Goal: Transaction & Acquisition: Purchase product/service

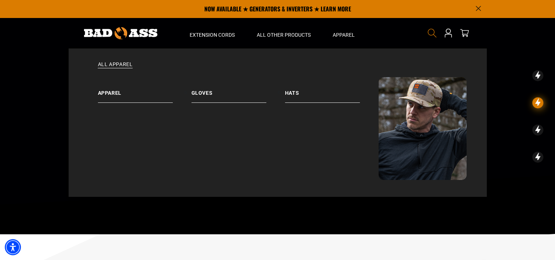
click at [428, 32] on icon "Search" at bounding box center [432, 33] width 10 height 10
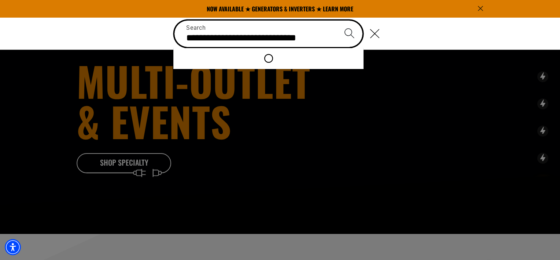
type input "**********"
click at [337, 21] on button "Search" at bounding box center [350, 34] width 26 height 26
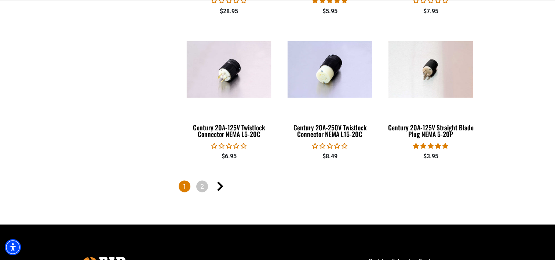
scroll to position [1210, 0]
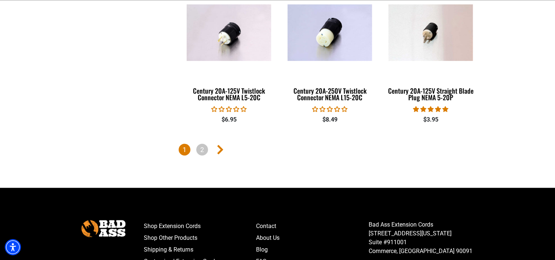
click at [217, 147] on icon "Next page" at bounding box center [220, 150] width 6 height 10
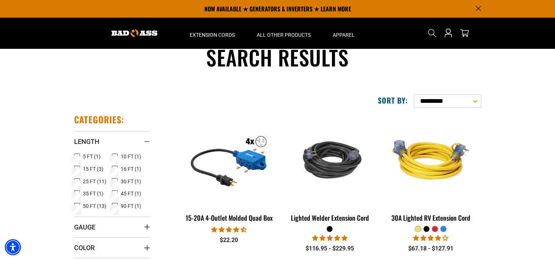
scroll to position [4, 0]
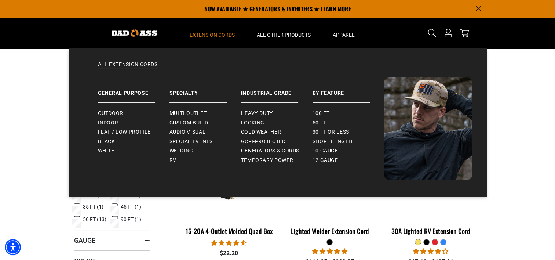
click at [213, 35] on span "Extension Cords" at bounding box center [212, 35] width 45 height 7
click at [180, 132] on span "Audio Visual" at bounding box center [187, 132] width 36 height 7
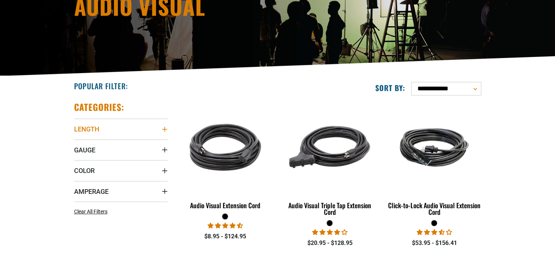
click at [163, 128] on icon "Length" at bounding box center [165, 129] width 6 height 6
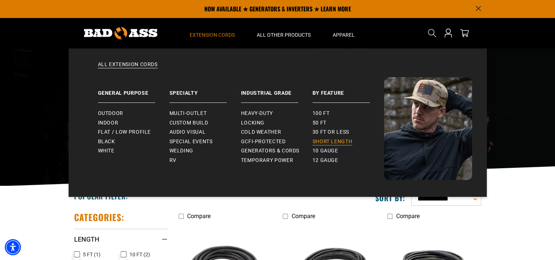
click at [345, 141] on span "Short Length" at bounding box center [333, 141] width 40 height 7
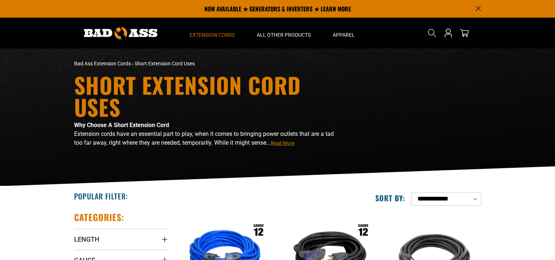
click at [157, 229] on summary "Length" at bounding box center [121, 239] width 94 height 21
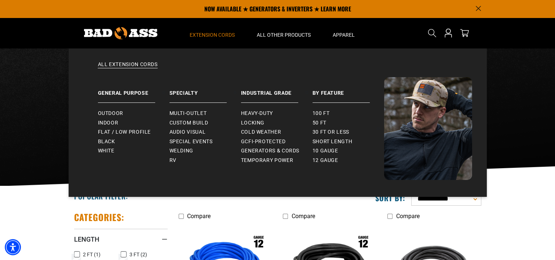
click at [202, 32] on span "Extension Cords" at bounding box center [212, 35] width 45 height 7
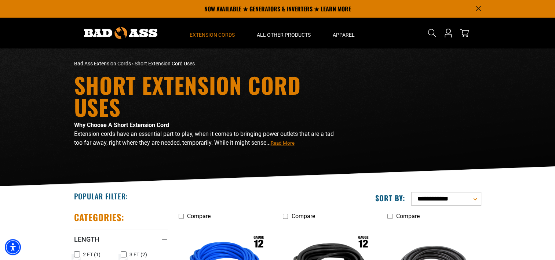
click at [202, 34] on span "Extension Cords" at bounding box center [212, 35] width 45 height 7
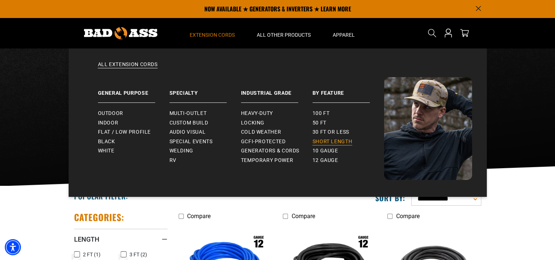
click at [320, 142] on span "Short Length" at bounding box center [333, 141] width 40 height 7
click at [212, 34] on span "Extension Cords" at bounding box center [212, 35] width 45 height 7
click at [174, 139] on span "Special Events" at bounding box center [190, 141] width 43 height 7
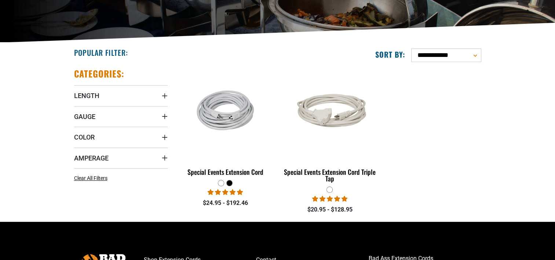
scroll to position [147, 0]
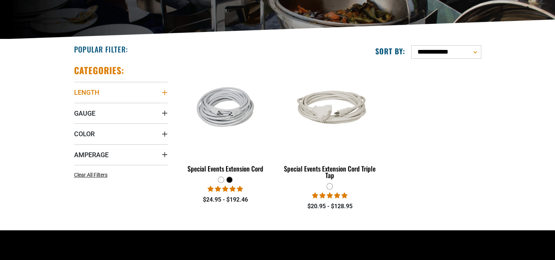
click at [139, 95] on summary "Length" at bounding box center [121, 92] width 94 height 21
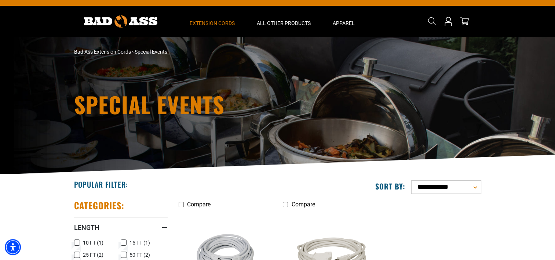
scroll to position [0, 0]
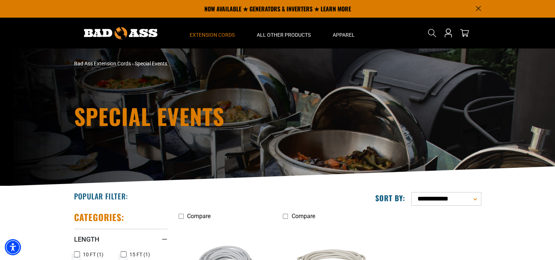
click at [74, 229] on summary "Length" at bounding box center [121, 239] width 94 height 21
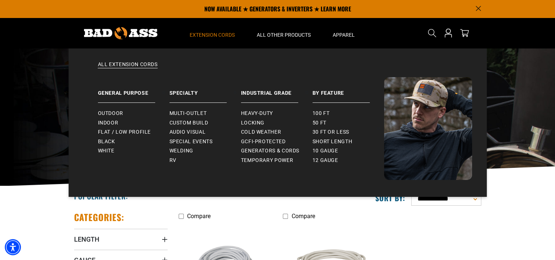
click at [211, 36] on span "Extension Cords" at bounding box center [212, 35] width 45 height 7
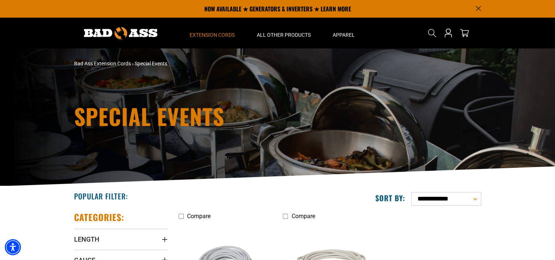
click at [216, 36] on span "Extension Cords" at bounding box center [212, 35] width 45 height 7
click at [432, 34] on icon "Search" at bounding box center [432, 33] width 10 height 10
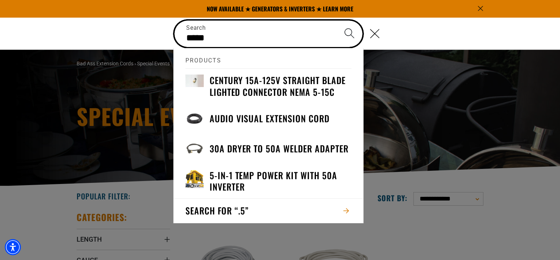
type input "*****"
click at [337, 21] on button "Search" at bounding box center [350, 34] width 26 height 26
